Goal: Transaction & Acquisition: Download file/media

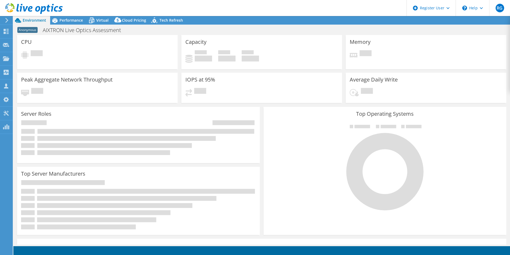
select select "EUFrankfurt"
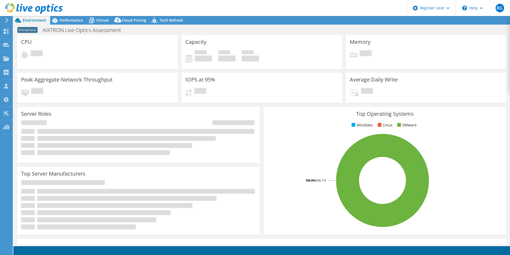
select select "EUFrankfurt"
select select "EUR"
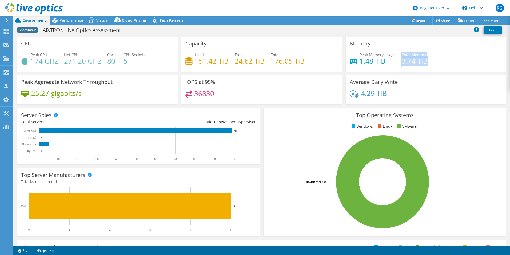
drag, startPoint x: 398, startPoint y: 63, endPoint x: 427, endPoint y: 61, distance: 28.7
click at [427, 61] on div "Peak Memory Usage 1.48 TiB Total Memory 3.74 TiB" at bounding box center [426, 60] width 153 height 17
drag, startPoint x: 427, startPoint y: 61, endPoint x: 442, endPoint y: 62, distance: 15.0
click at [442, 62] on div "Peak Memory Usage 1.48 TiB Total Memory 3.74 TiB" at bounding box center [426, 60] width 153 height 17
click at [477, 29] on icon at bounding box center [476, 29] width 5 height 5
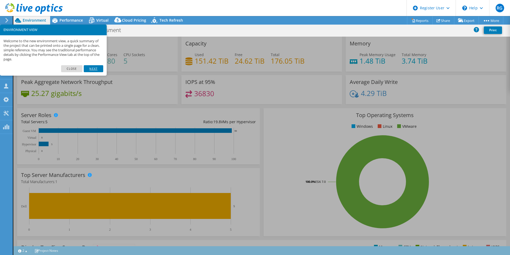
click at [90, 70] on link "Next" at bounding box center [93, 68] width 19 height 7
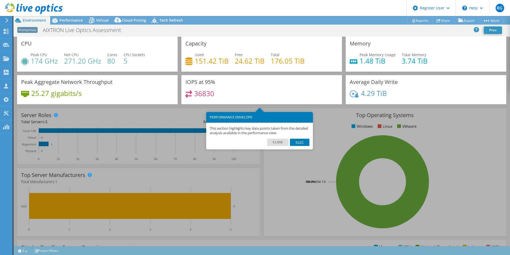
click at [302, 141] on link "Next" at bounding box center [299, 142] width 19 height 7
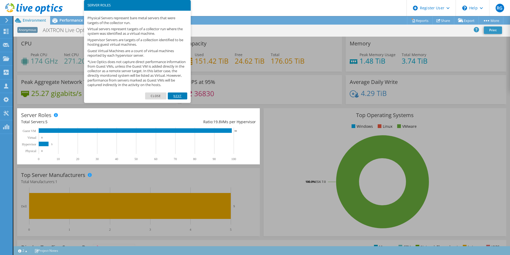
click at [183, 99] on link "Next" at bounding box center [177, 95] width 19 height 7
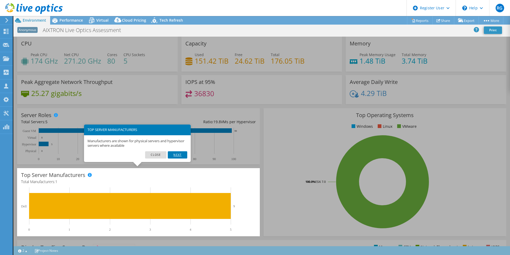
click at [182, 155] on link "Next" at bounding box center [177, 154] width 19 height 7
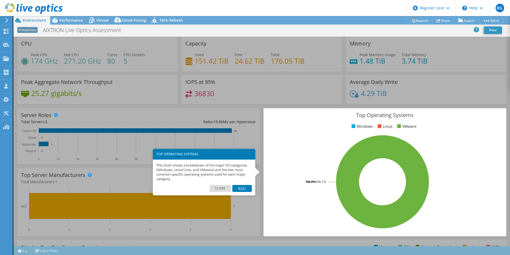
click at [244, 187] on link "Next" at bounding box center [242, 188] width 19 height 7
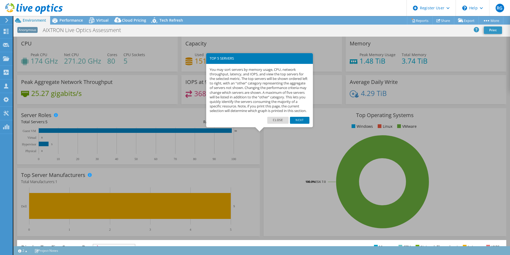
scroll to position [102, 0]
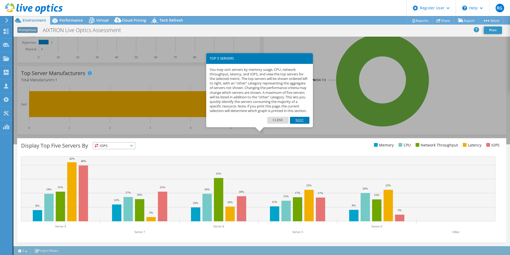
click at [299, 124] on link "Next" at bounding box center [299, 120] width 19 height 7
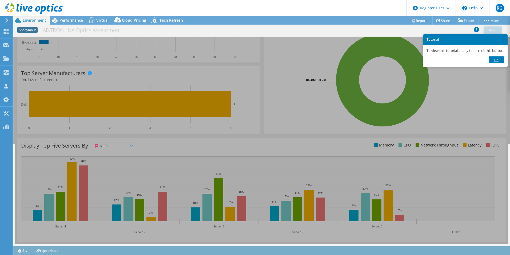
click at [501, 58] on link "Ok" at bounding box center [496, 59] width 15 height 7
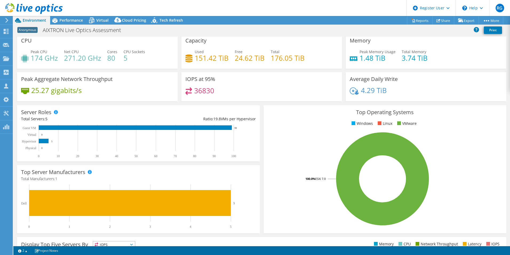
scroll to position [0, 0]
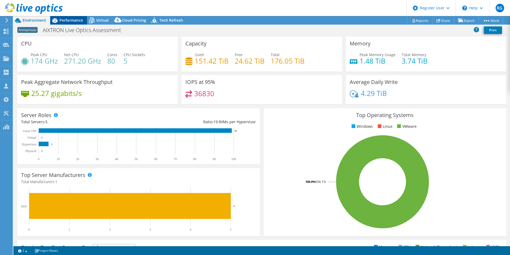
click at [75, 19] on span "Performance" at bounding box center [71, 20] width 23 height 5
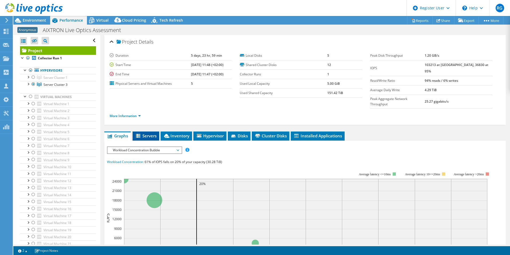
click at [158, 131] on li "Servers" at bounding box center [146, 135] width 27 height 9
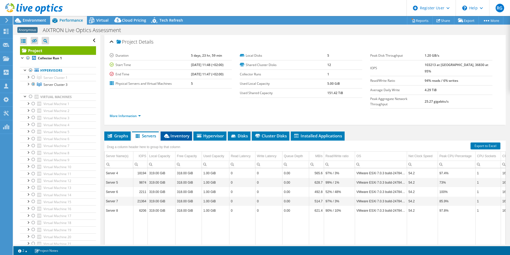
click at [175, 133] on span "Inventory" at bounding box center [176, 135] width 26 height 5
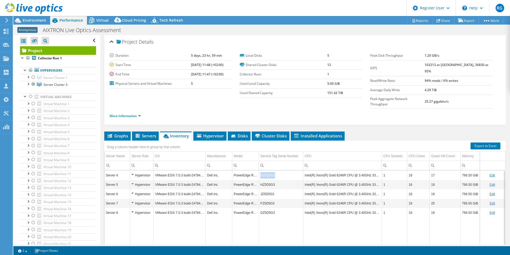
drag, startPoint x: 276, startPoint y: 167, endPoint x: 261, endPoint y: 165, distance: 15.3
click at [261, 170] on td "GZ5D5G3" at bounding box center [281, 174] width 44 height 9
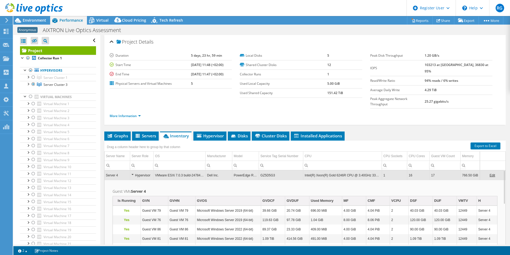
click at [277, 170] on td "GZ5D5G3" at bounding box center [281, 174] width 44 height 9
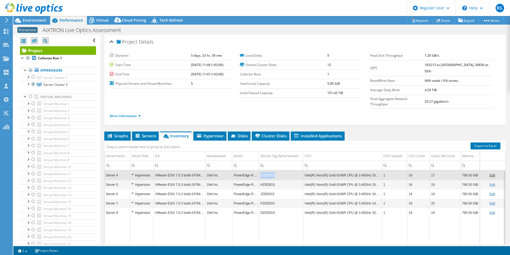
drag, startPoint x: 275, startPoint y: 166, endPoint x: 261, endPoint y: 165, distance: 14.4
click at [261, 170] on td "GZ5D5G3" at bounding box center [281, 174] width 44 height 9
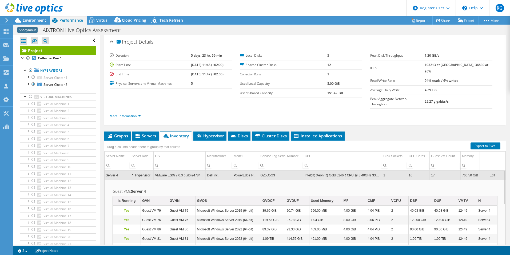
click at [266, 170] on td "GZ5D5G3" at bounding box center [281, 174] width 44 height 9
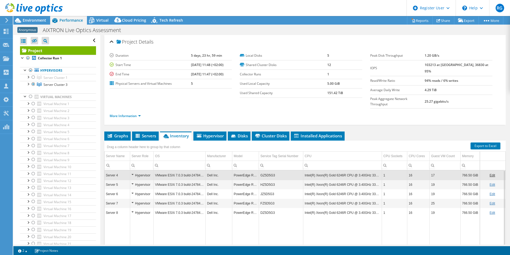
click at [266, 170] on td "GZ5D5G3" at bounding box center [281, 174] width 44 height 9
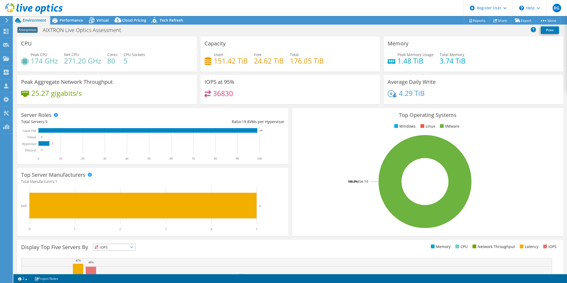
select select "EUFrankfurt"
select select "EUR"
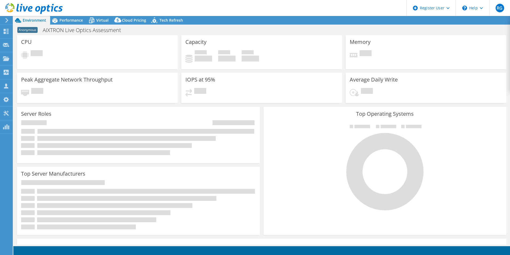
select select "EUFrankfurt"
select select "EUR"
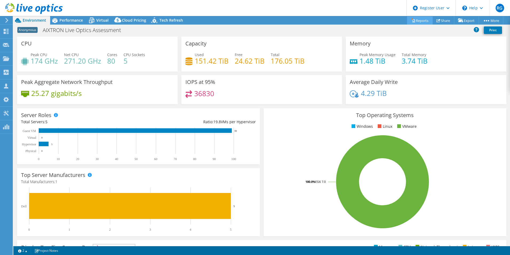
click at [419, 19] on link "Reports" at bounding box center [420, 20] width 26 height 8
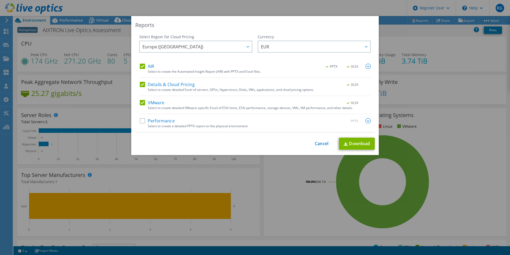
click at [316, 2] on div "Reports Select Region for Cloud Pricing Asia Pacific (Hong Kong) Asia Pacific (…" at bounding box center [255, 127] width 510 height 255
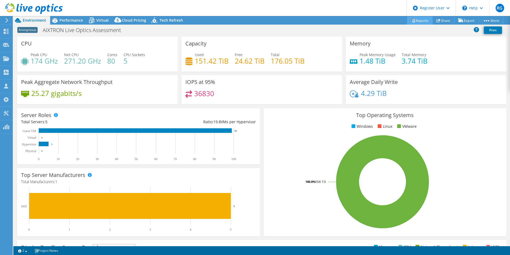
click at [419, 21] on link "Reports" at bounding box center [420, 20] width 26 height 8
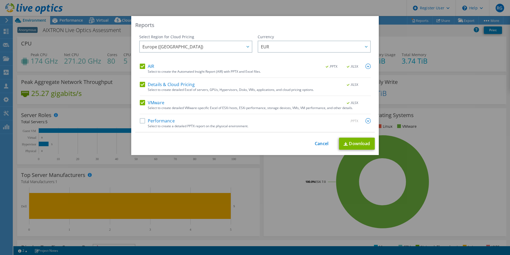
click at [140, 86] on label "Details & Cloud Pricing" at bounding box center [167, 84] width 55 height 5
click at [0, 0] on input "Details & Cloud Pricing" at bounding box center [0, 0] width 0 height 0
click at [140, 68] on label "AIR" at bounding box center [147, 66] width 14 height 5
click at [0, 0] on input "AIR" at bounding box center [0, 0] width 0 height 0
click at [363, 142] on link "Download" at bounding box center [357, 143] width 36 height 12
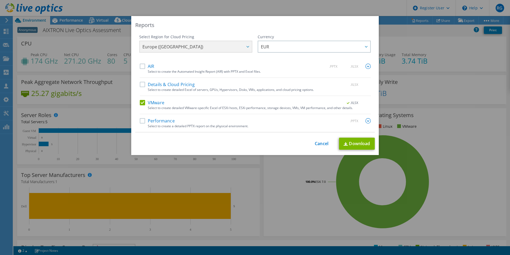
drag, startPoint x: 329, startPoint y: 15, endPoint x: 328, endPoint y: 24, distance: 8.9
click at [329, 15] on div "Reports Select Region for Cloud Pricing Asia Pacific (Hong Kong) Asia Pacific (…" at bounding box center [255, 127] width 510 height 255
